Goal: Task Accomplishment & Management: Manage account settings

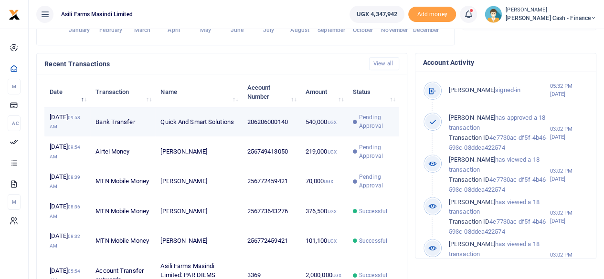
scroll to position [8, 8]
click at [261, 137] on td "206206000140" at bounding box center [271, 122] width 58 height 30
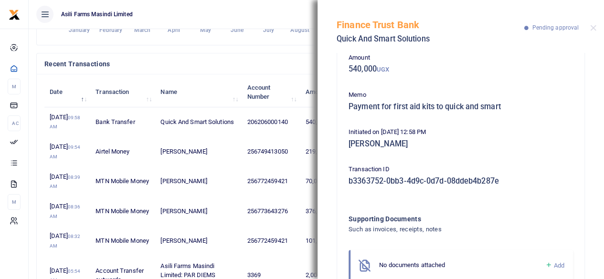
scroll to position [83, 0]
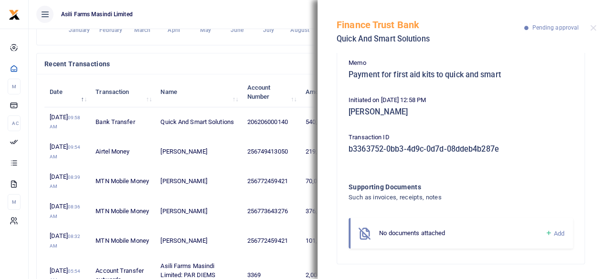
click at [266, 68] on div "Recent Transactions View all" at bounding box center [222, 63] width 370 height 21
click at [594, 27] on button "Close" at bounding box center [593, 28] width 6 height 6
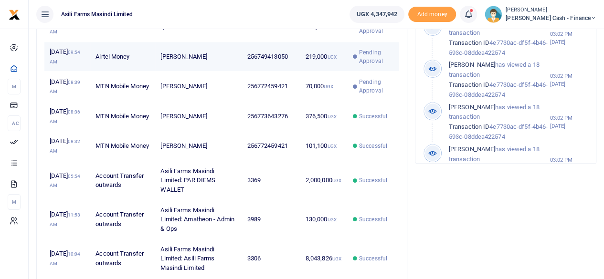
scroll to position [382, 0]
click at [320, 71] on td "219,000 UGX" at bounding box center [323, 57] width 47 height 30
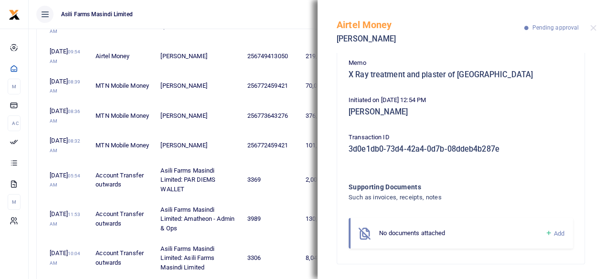
scroll to position [0, 0]
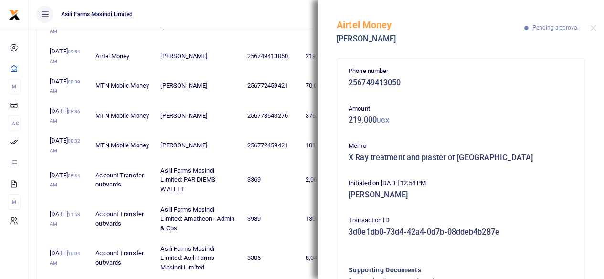
click at [277, 14] on ul "Asili Farms Masindi Limited" at bounding box center [185, 14] width 313 height 29
click at [595, 26] on button "Close" at bounding box center [593, 28] width 6 height 6
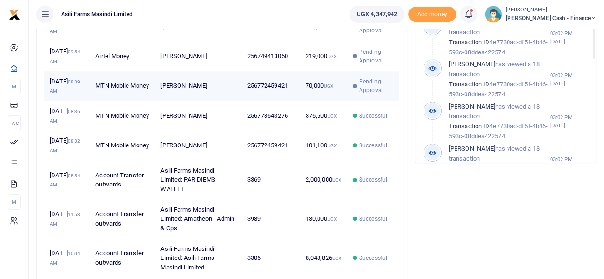
click at [309, 101] on td "70,000 UGX" at bounding box center [323, 86] width 47 height 30
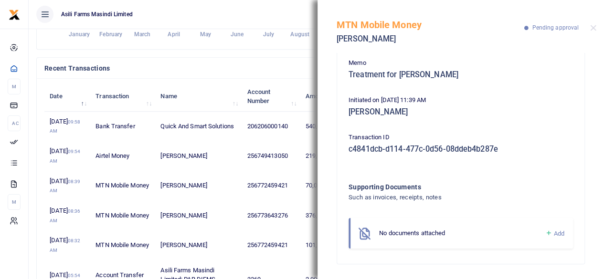
scroll to position [281, 0]
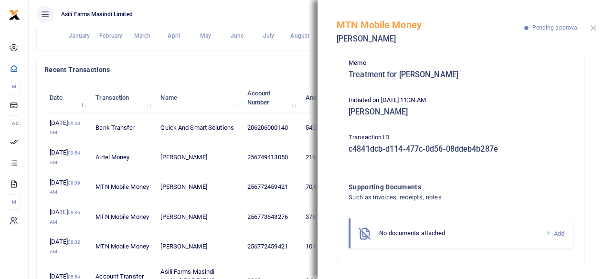
click at [595, 29] on button "Close" at bounding box center [593, 28] width 6 height 6
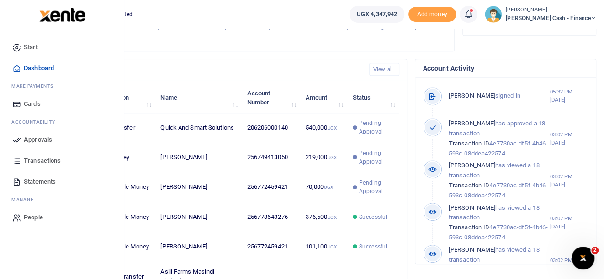
click at [28, 142] on span "Approvals" at bounding box center [38, 140] width 28 height 10
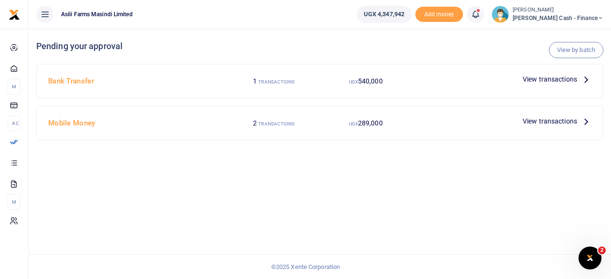
click at [583, 82] on icon at bounding box center [586, 79] width 11 height 11
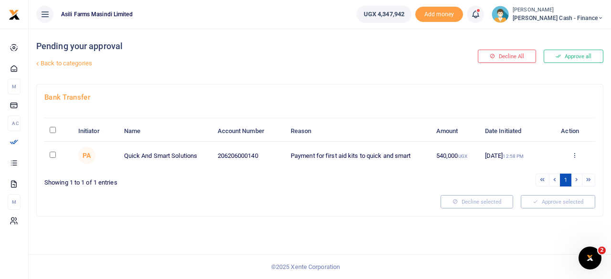
click at [52, 130] on input "\a \a : activate to sort column descending" at bounding box center [53, 130] width 6 height 6
checkbox input "true"
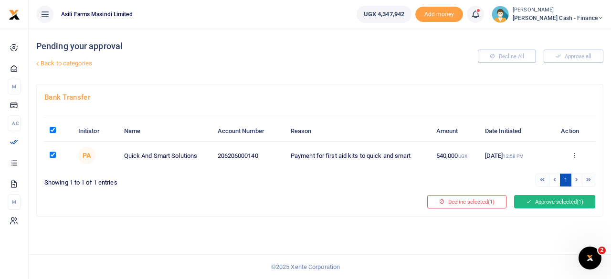
click at [560, 201] on button "Approve selected (1)" at bounding box center [554, 201] width 81 height 13
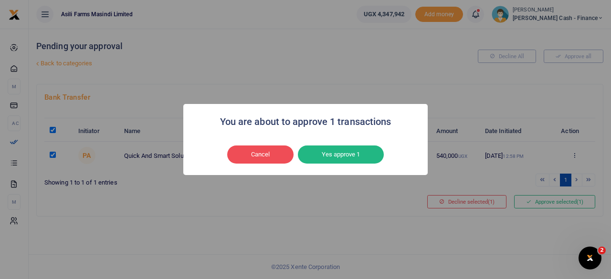
click at [346, 158] on button "Yes approve 1" at bounding box center [341, 155] width 86 height 18
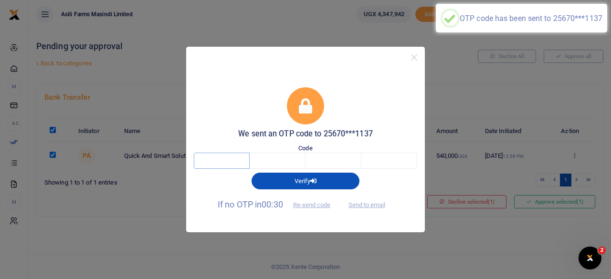
click at [221, 162] on input "text" at bounding box center [222, 161] width 56 height 16
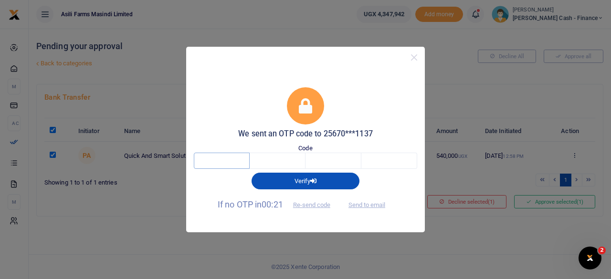
click at [222, 161] on input "text" at bounding box center [222, 161] width 56 height 16
click at [236, 165] on input "text" at bounding box center [222, 161] width 56 height 16
click at [235, 164] on input "text" at bounding box center [222, 161] width 56 height 16
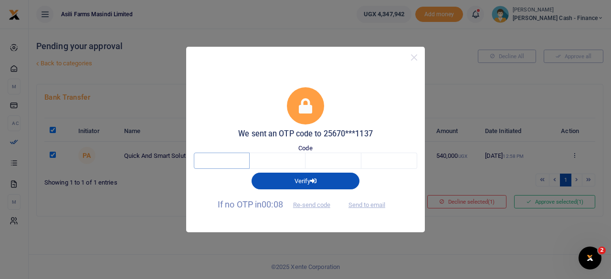
click at [235, 164] on input "text" at bounding box center [222, 161] width 56 height 16
click at [372, 205] on button "Send to email" at bounding box center [366, 205] width 53 height 16
click at [220, 161] on input "text" at bounding box center [222, 161] width 56 height 16
type input "6"
type input "2"
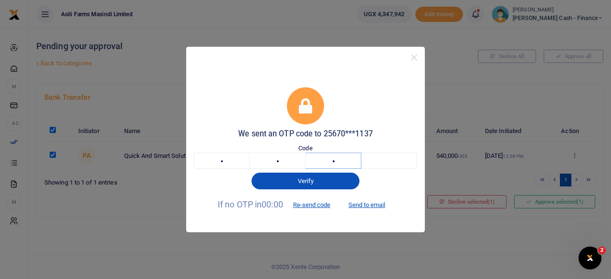
type input "3"
type input "2"
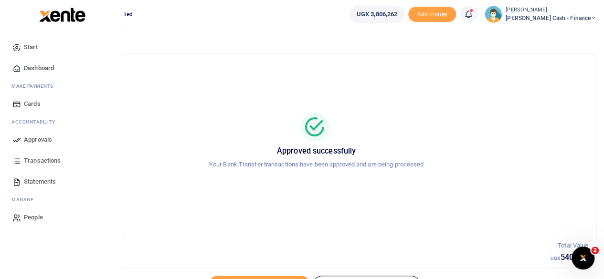
click at [45, 141] on span "Approvals" at bounding box center [38, 140] width 28 height 10
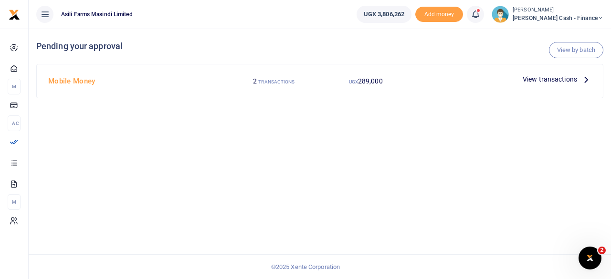
click at [589, 77] on icon at bounding box center [586, 79] width 11 height 11
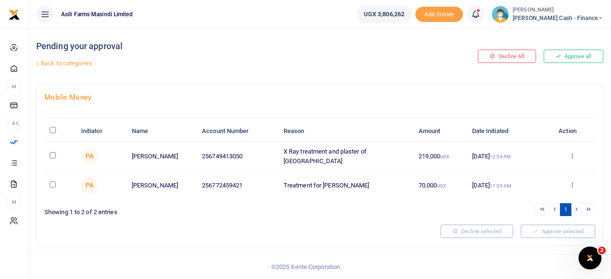
click at [54, 129] on input "\a \a : activate to sort column descending" at bounding box center [53, 130] width 6 height 6
checkbox input "true"
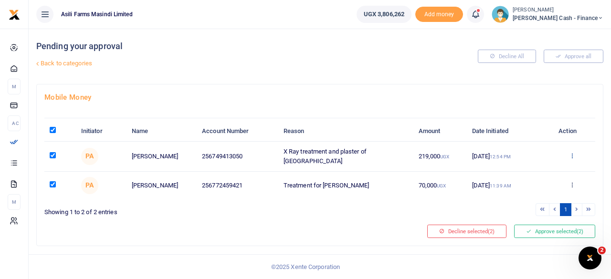
click at [570, 155] on icon at bounding box center [572, 155] width 6 height 7
click at [532, 213] on link "Details" at bounding box center [537, 213] width 75 height 13
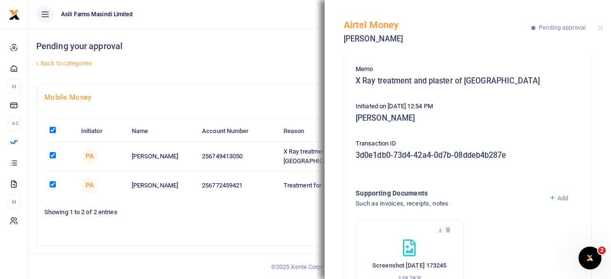
scroll to position [124, 0]
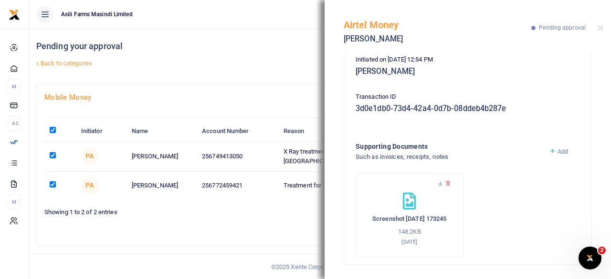
click at [257, 53] on div "Pending your approval Back to categories" at bounding box center [224, 56] width 376 height 55
click at [600, 27] on button "Close" at bounding box center [600, 28] width 6 height 6
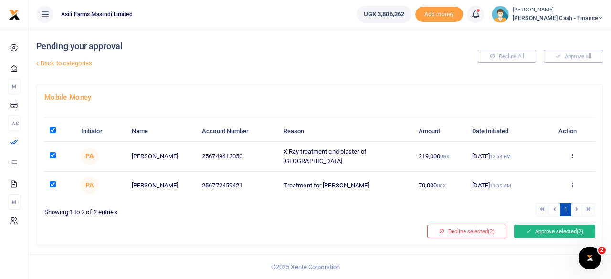
click at [556, 228] on button "Approve selected (2)" at bounding box center [554, 231] width 81 height 13
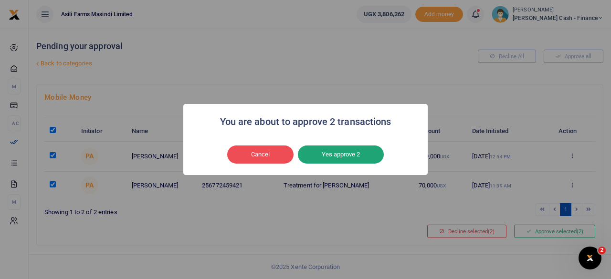
click at [336, 152] on button "Yes approve 2" at bounding box center [341, 155] width 86 height 18
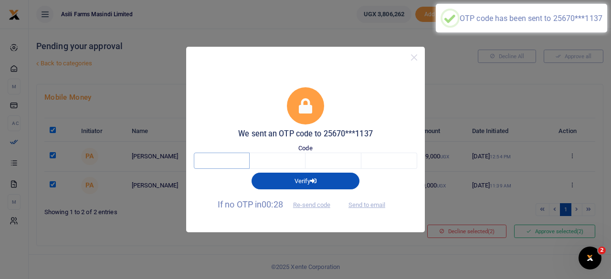
click at [228, 162] on input "text" at bounding box center [222, 161] width 56 height 16
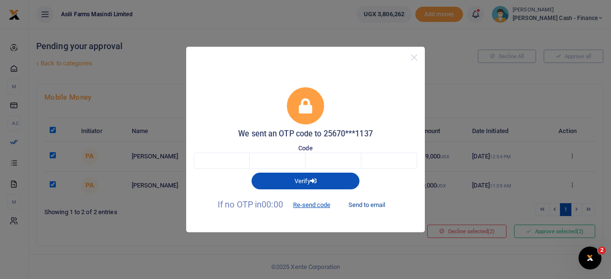
click at [374, 206] on button "Send to email" at bounding box center [366, 205] width 53 height 16
click at [228, 160] on input "text" at bounding box center [222, 161] width 56 height 16
type input "1"
type input "9"
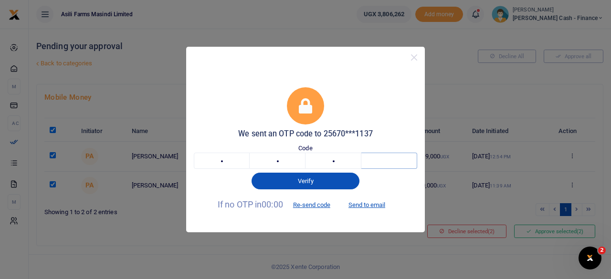
type input "4"
